Goal: Obtain resource: Obtain resource

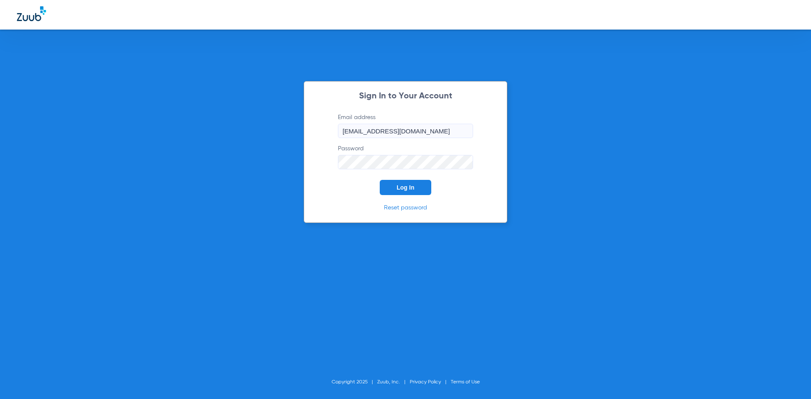
click at [405, 191] on span "Log In" at bounding box center [406, 187] width 18 height 7
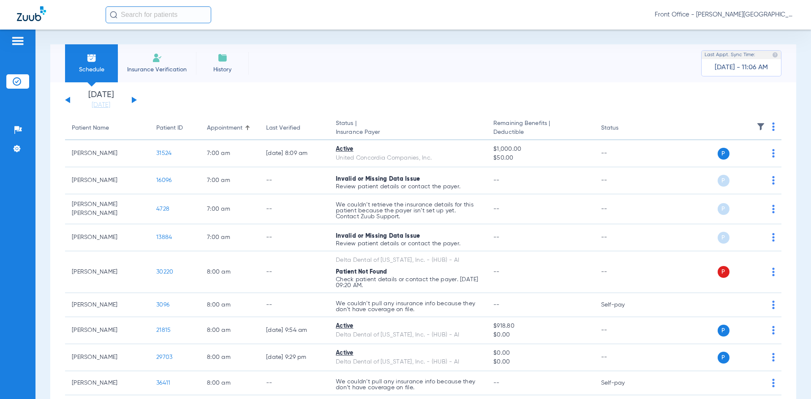
click at [133, 101] on button at bounding box center [134, 100] width 5 height 6
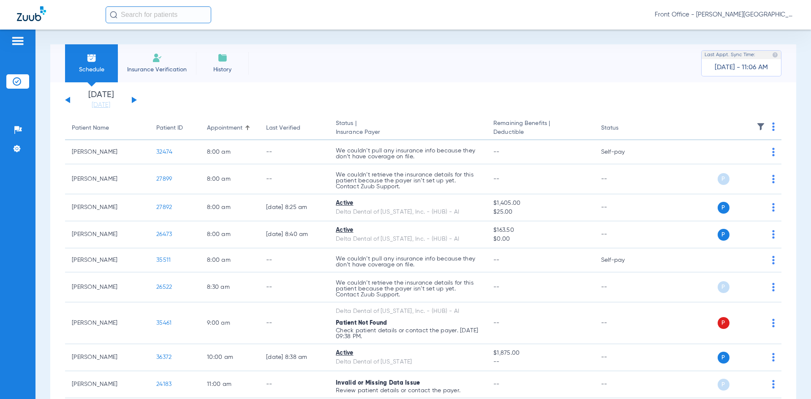
click at [133, 101] on button at bounding box center [134, 100] width 5 height 6
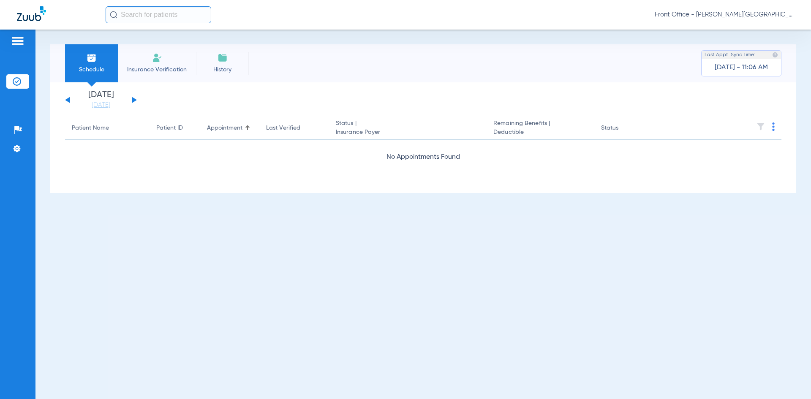
click at [133, 101] on button at bounding box center [134, 100] width 5 height 6
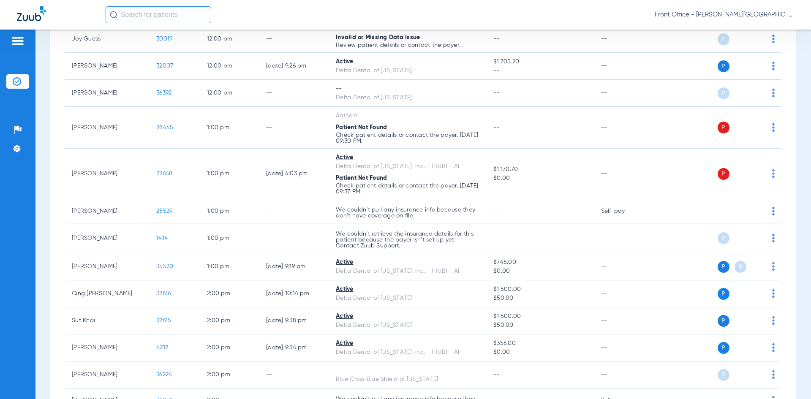
scroll to position [803, 0]
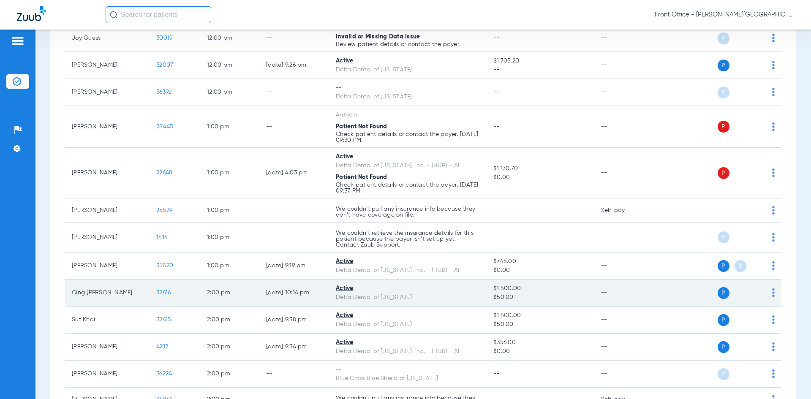
click at [162, 292] on span "32616" at bounding box center [163, 293] width 14 height 6
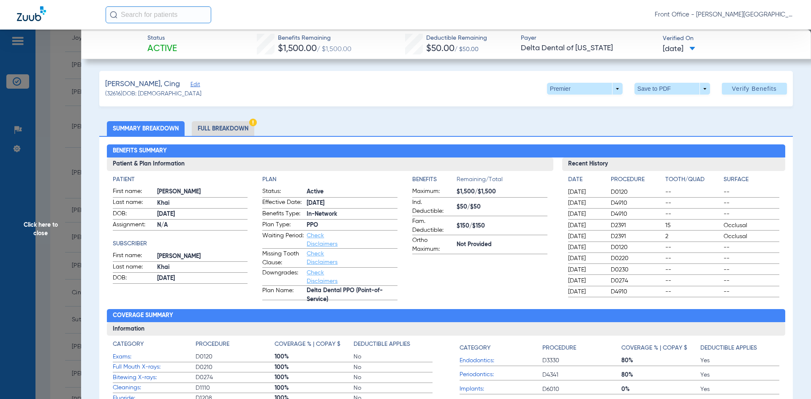
click at [218, 133] on li "Full Breakdown" at bounding box center [223, 128] width 63 height 15
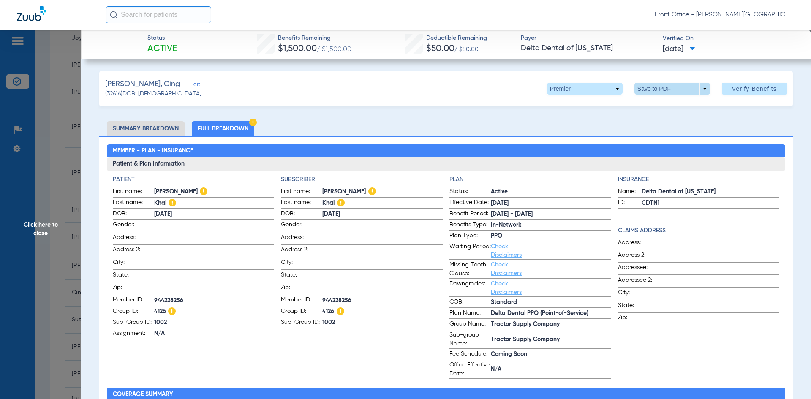
click at [649, 90] on span at bounding box center [673, 89] width 76 height 12
click at [674, 108] on span "Save to PDF" at bounding box center [668, 106] width 33 height 6
click at [71, 197] on span "Click here to close" at bounding box center [40, 229] width 81 height 399
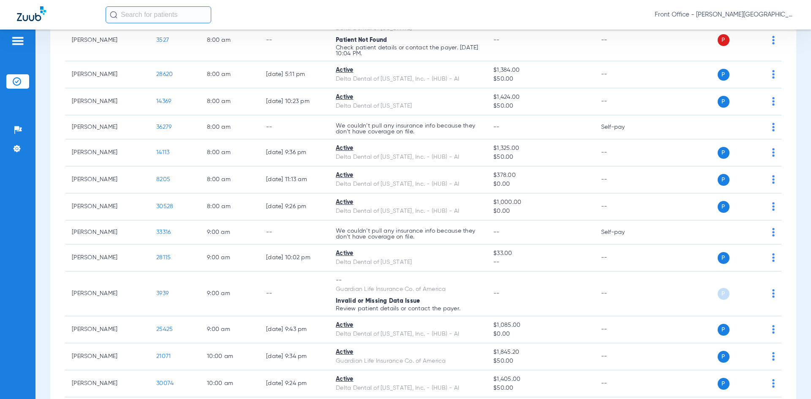
scroll to position [0, 0]
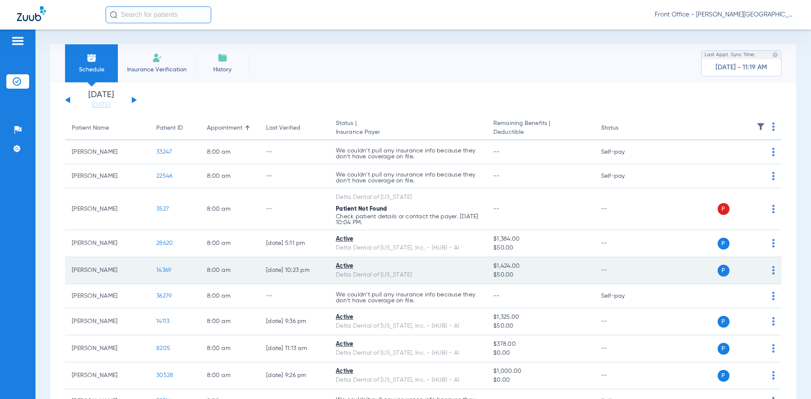
click at [169, 270] on span "14369" at bounding box center [163, 270] width 15 height 6
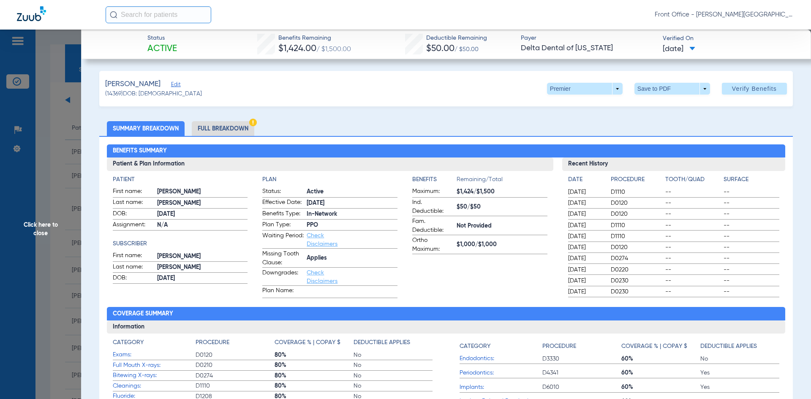
click at [226, 129] on li "Full Breakdown" at bounding box center [223, 128] width 63 height 15
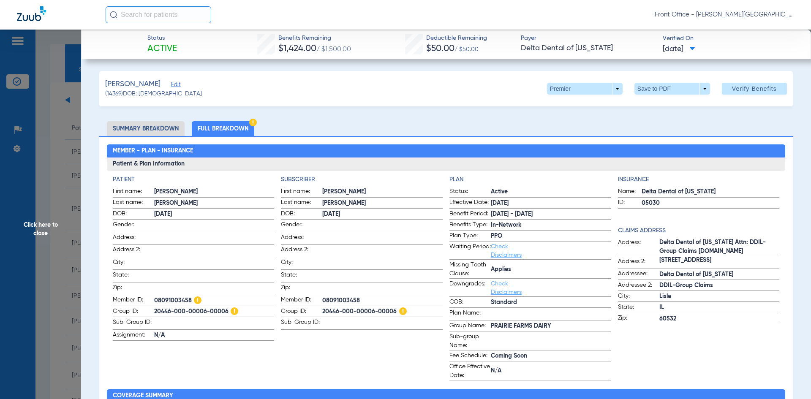
drag, startPoint x: 191, startPoint y: 298, endPoint x: 155, endPoint y: 300, distance: 35.9
click at [155, 300] on span "08091003458" at bounding box center [214, 301] width 120 height 9
copy span "08091003458"
click at [647, 89] on span at bounding box center [673, 89] width 76 height 12
click at [661, 110] on button "insert_drive_file Save to PDF" at bounding box center [661, 105] width 64 height 17
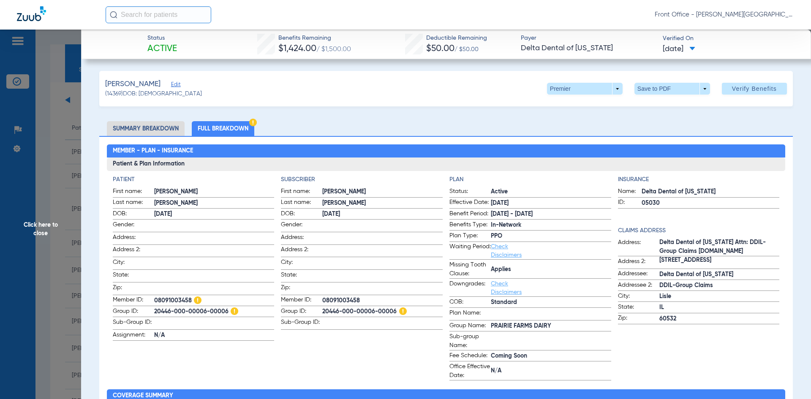
click at [60, 131] on span "Click here to close" at bounding box center [40, 229] width 81 height 399
